Goal: Task Accomplishment & Management: Manage account settings

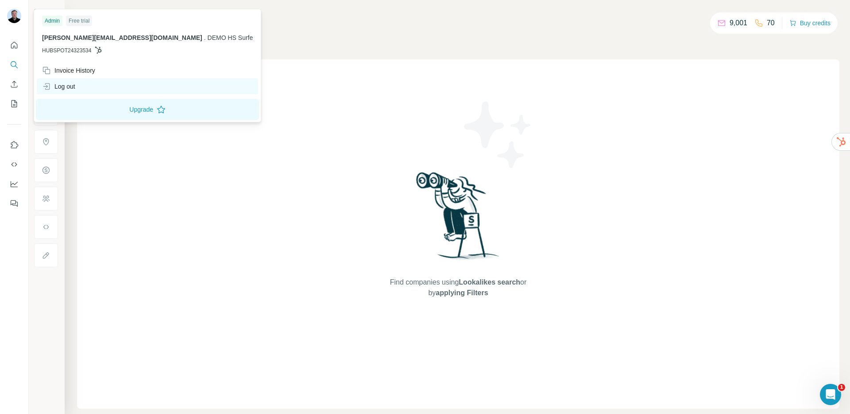
click at [81, 90] on div "Log out" at bounding box center [147, 86] width 221 height 16
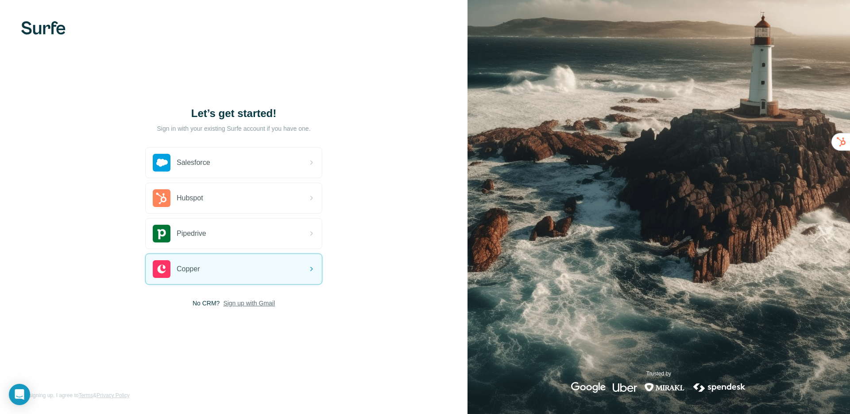
click at [243, 301] on span "Sign up with Gmail" at bounding box center [249, 303] width 52 height 9
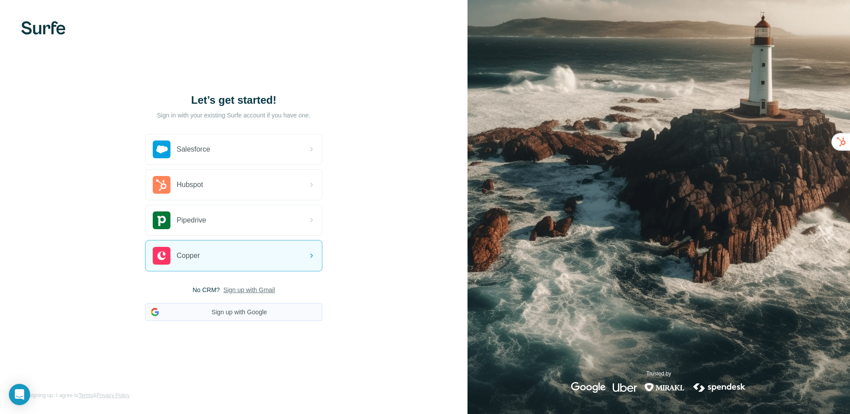
click at [241, 314] on button "Sign up with Google" at bounding box center [233, 312] width 177 height 18
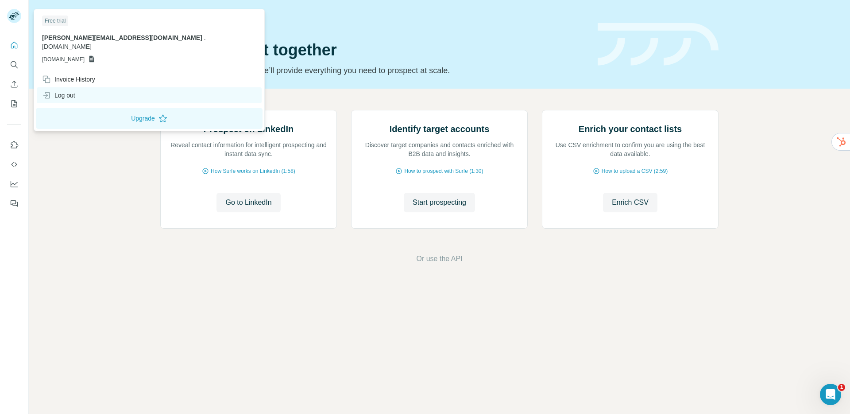
click at [75, 91] on div "Log out" at bounding box center [149, 95] width 225 height 16
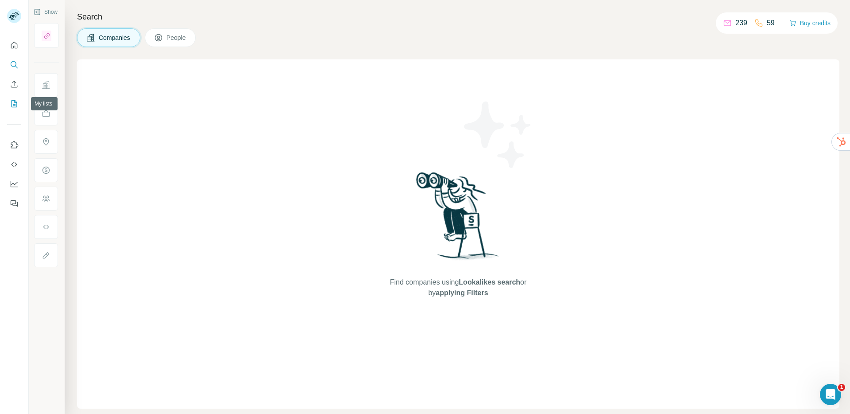
click at [11, 105] on icon "My lists" at bounding box center [14, 103] width 9 height 9
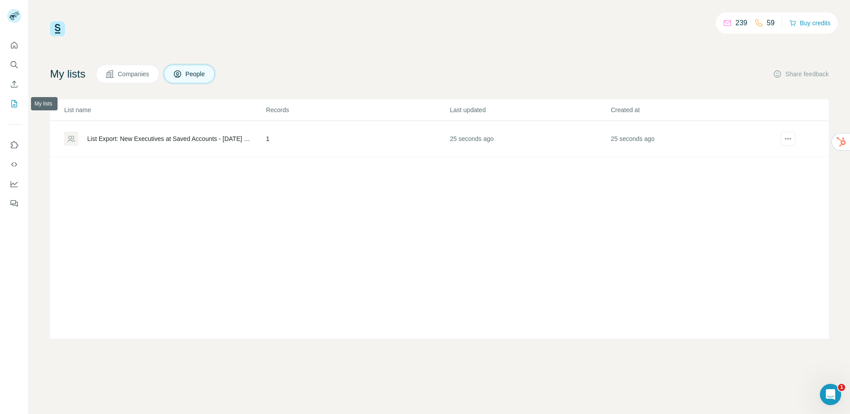
click at [19, 105] on button "My lists" at bounding box center [14, 104] width 14 height 16
click at [15, 105] on icon "My lists" at bounding box center [14, 103] width 9 height 9
click at [16, 105] on icon "My lists" at bounding box center [14, 103] width 9 height 9
click at [15, 83] on icon "Enrich CSV" at bounding box center [14, 84] width 9 height 9
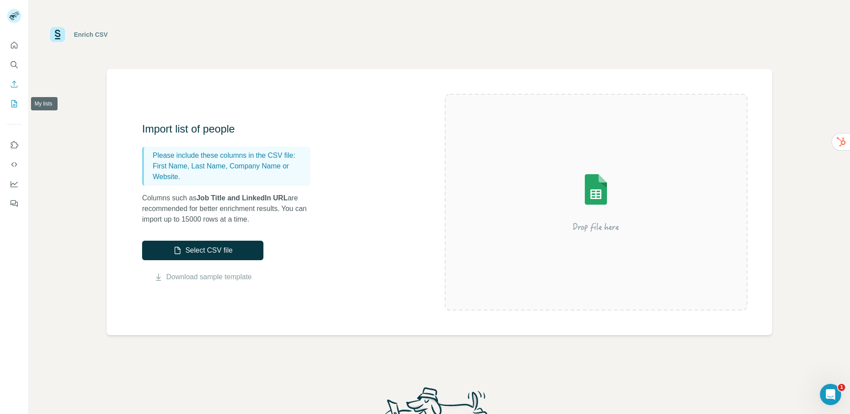
click at [16, 104] on icon "My lists" at bounding box center [14, 103] width 9 height 9
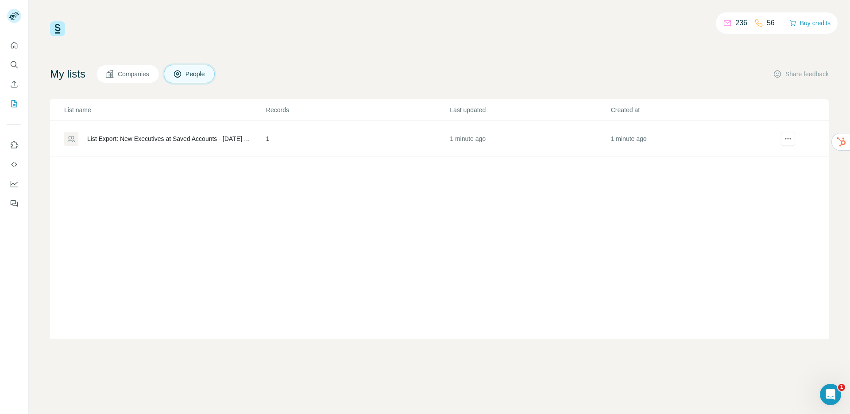
click at [178, 144] on div "List Export: New Executives at Saved Accounts - 02/09/2025 14:36" at bounding box center [164, 139] width 201 height 14
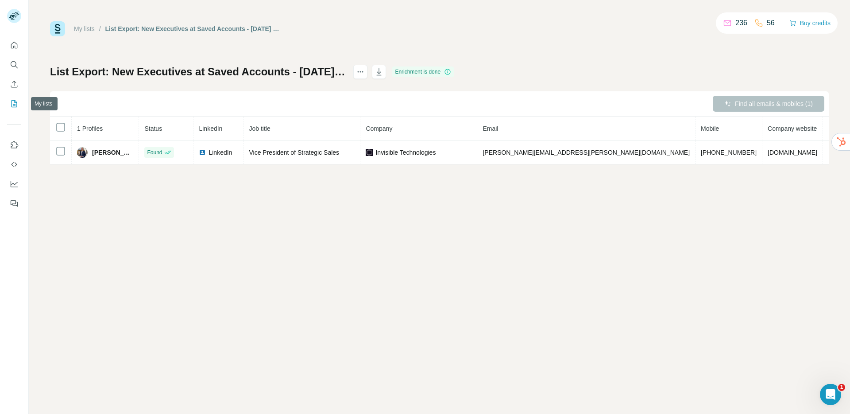
click at [16, 108] on icon "My lists" at bounding box center [14, 103] width 9 height 9
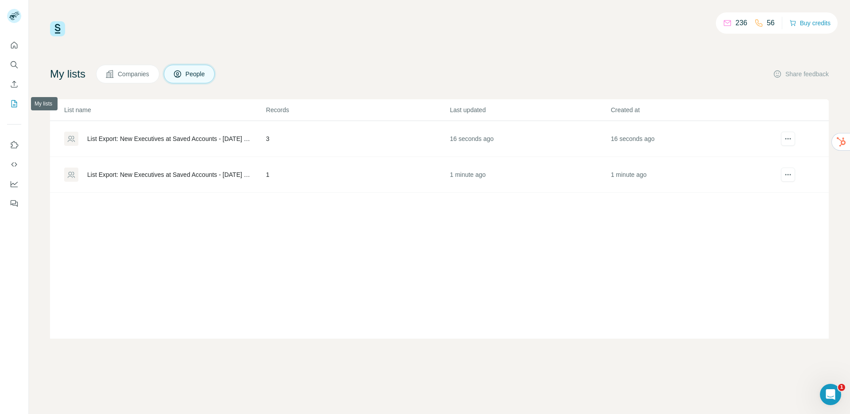
click at [16, 108] on icon "My lists" at bounding box center [14, 103] width 9 height 9
click at [16, 107] on icon "My lists" at bounding box center [14, 103] width 9 height 9
click at [185, 139] on div "List Export: New Executives at Saved Accounts - 02/09/2025 14:37" at bounding box center [169, 138] width 164 height 9
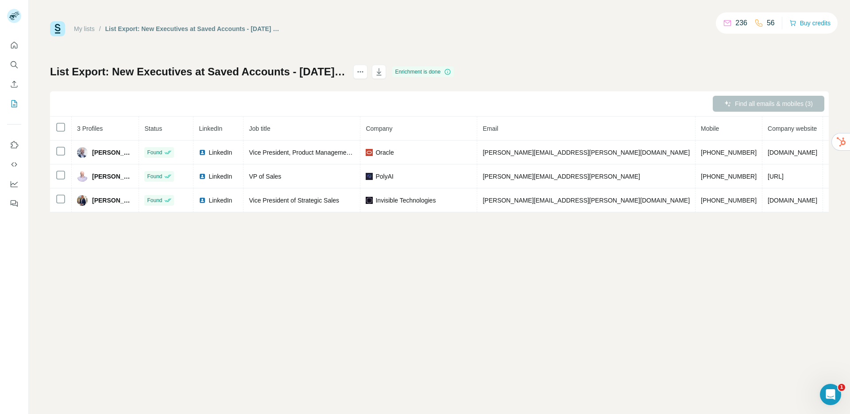
click at [465, 302] on div "My lists / List Export: New Executives at Saved Accounts - 02/09/2025 14:37 236…" at bounding box center [440, 207] width 822 height 414
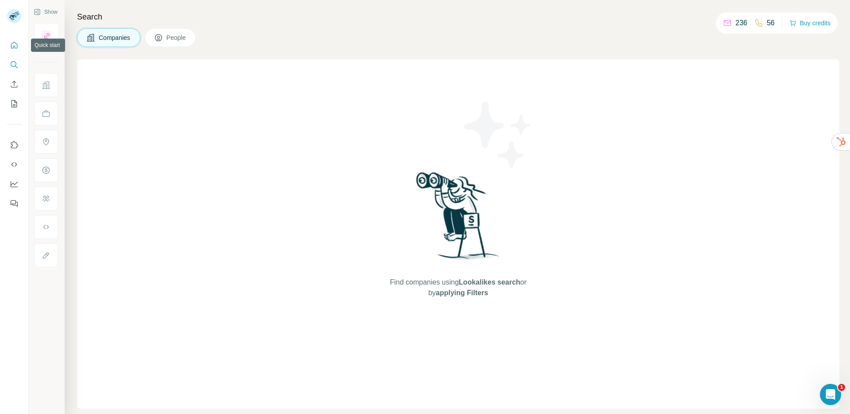
click at [7, 46] on button "Quick start" at bounding box center [14, 45] width 14 height 16
